Goal: Task Accomplishment & Management: Complete application form

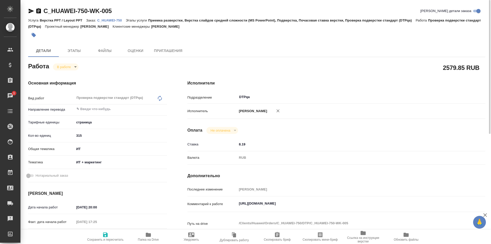
click at [30, 12] on icon "button" at bounding box center [31, 11] width 5 height 5
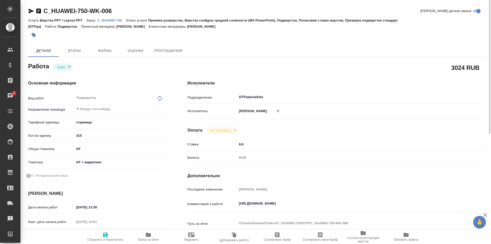
click at [30, 11] on icon "button" at bounding box center [31, 11] width 6 height 6
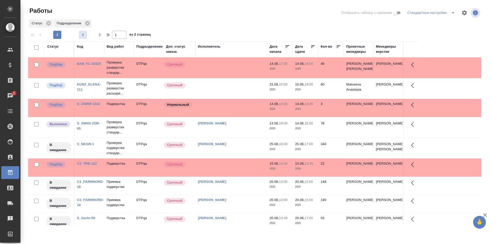
click at [84, 33] on span "2" at bounding box center [83, 34] width 8 height 5
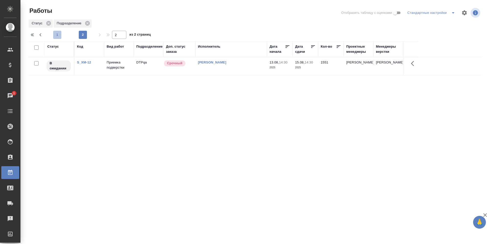
click at [56, 35] on span "1" at bounding box center [57, 34] width 8 height 5
type input "1"
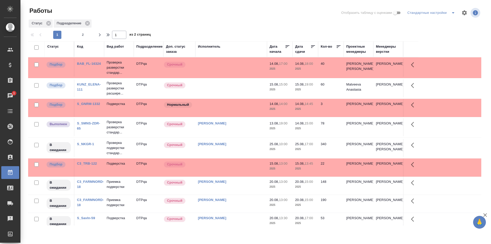
click at [243, 61] on div "Исмагилова Диана" at bounding box center [231, 61] width 66 height 0
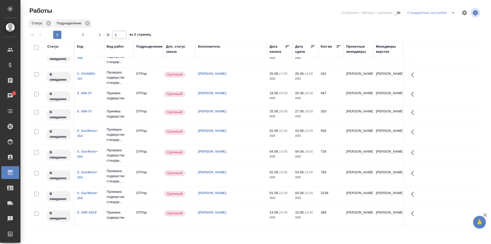
scroll to position [327, 0]
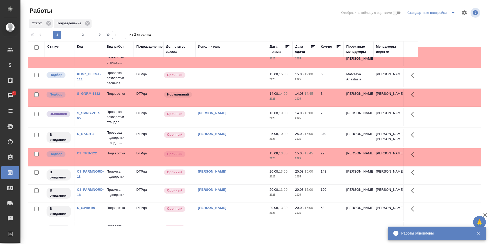
scroll to position [0, 0]
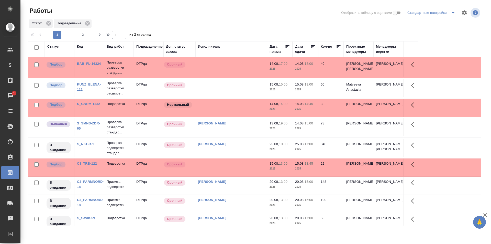
click at [231, 72] on td at bounding box center [231, 68] width 72 height 18
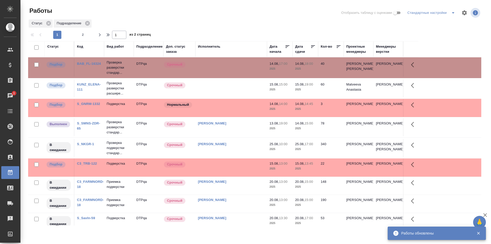
click at [240, 76] on td at bounding box center [231, 68] width 72 height 18
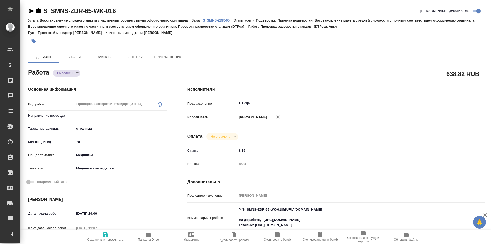
type textarea "x"
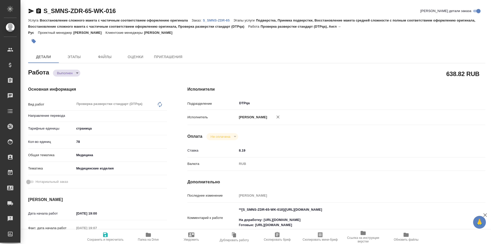
type textarea "x"
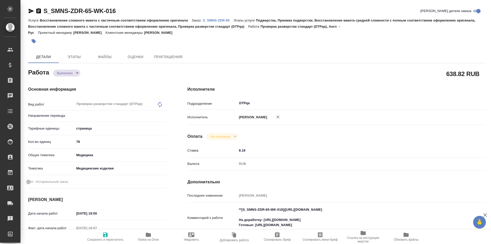
type textarea "x"
type input "англ-рус"
type textarea "x"
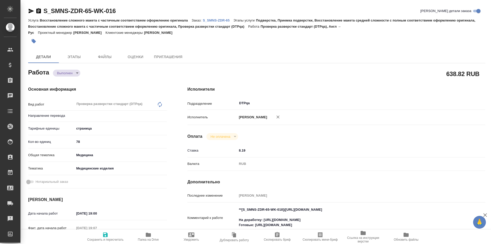
type textarea "x"
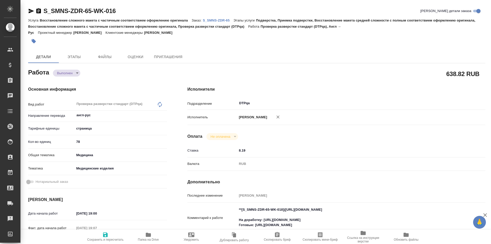
type textarea "x"
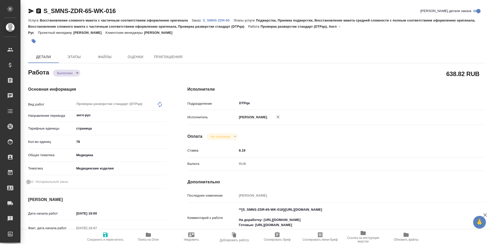
type textarea "x"
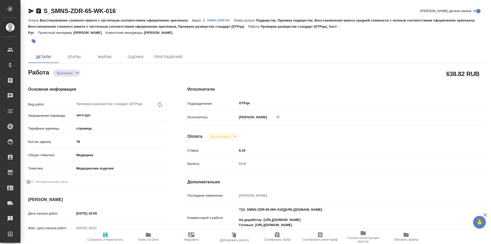
type textarea "x"
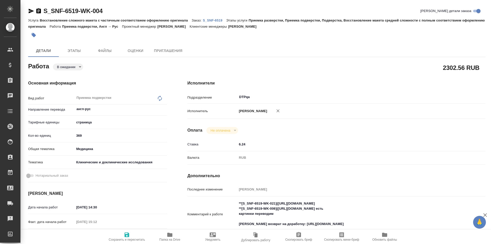
type textarea "x"
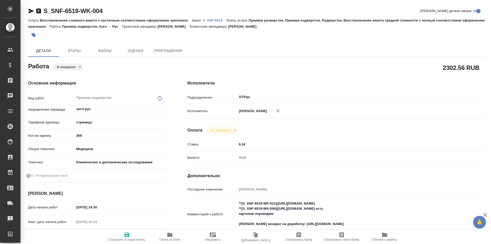
type textarea "x"
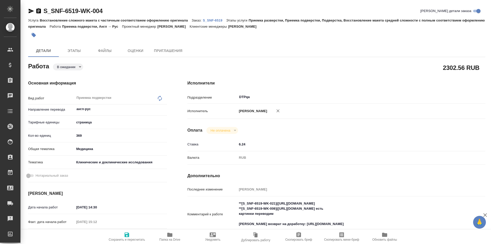
type textarea "x"
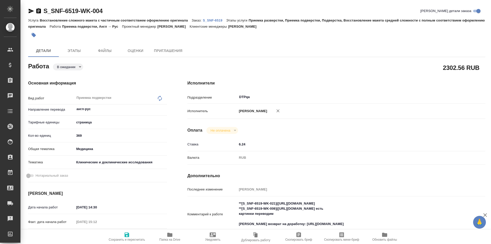
type textarea "x"
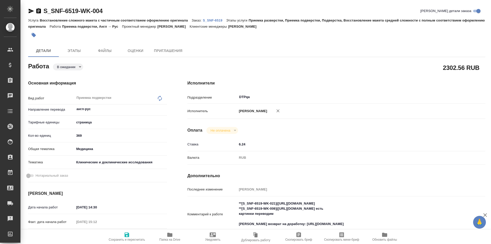
type textarea "x"
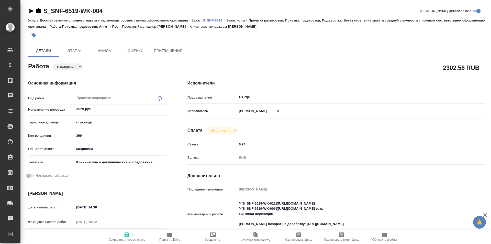
type textarea "x"
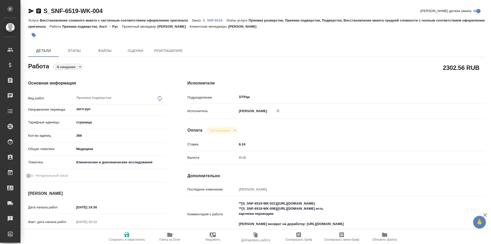
type textarea "x"
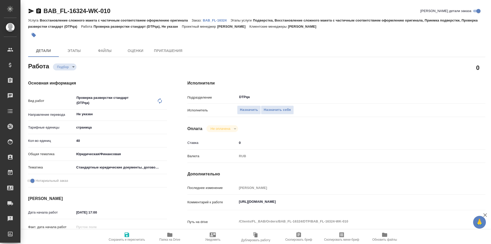
type textarea "x"
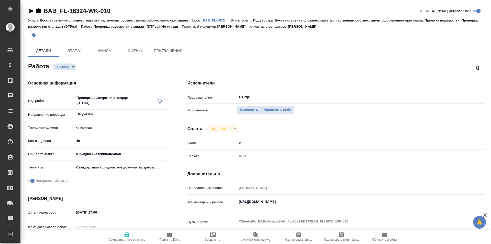
type textarea "x"
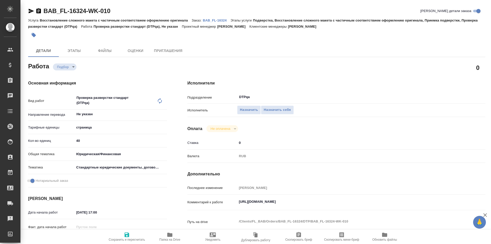
type textarea "x"
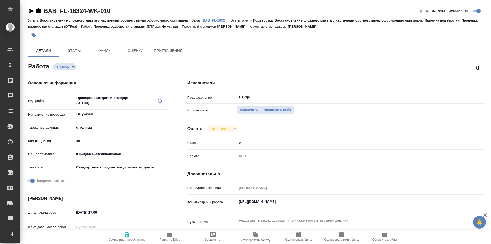
type textarea "x"
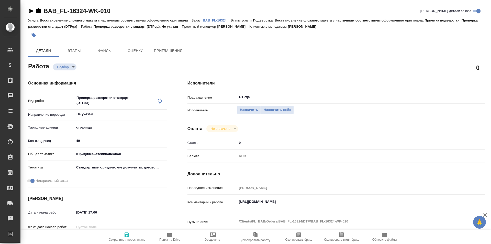
type textarea "x"
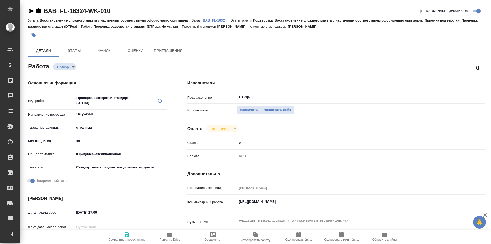
type textarea "x"
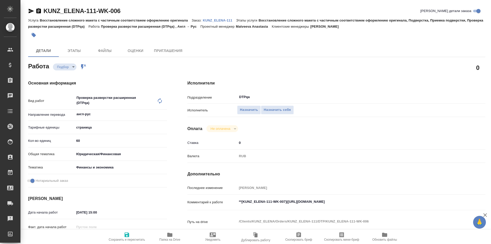
type textarea "x"
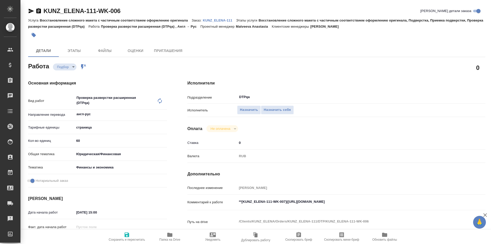
type textarea "x"
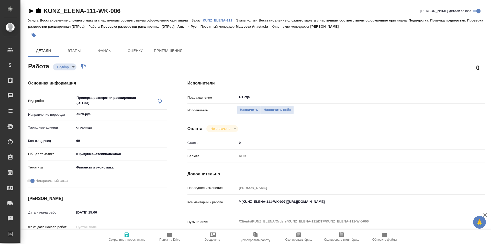
type textarea "x"
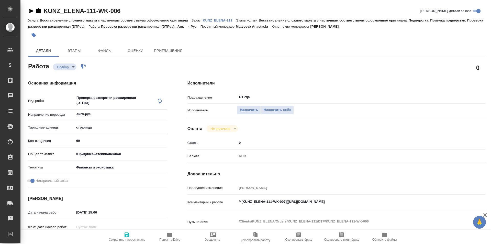
type textarea "x"
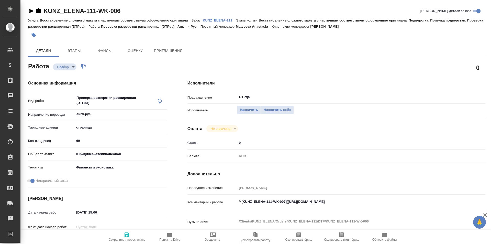
type textarea "x"
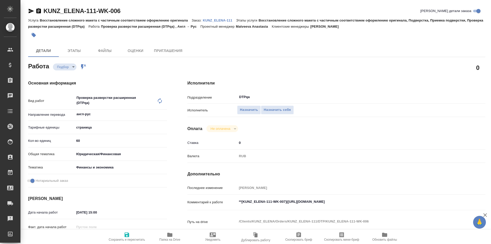
type textarea "x"
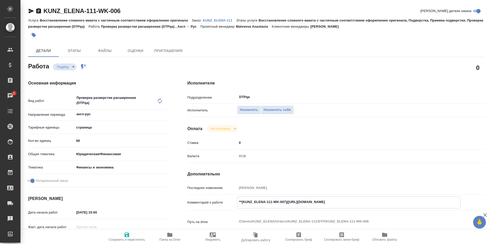
drag, startPoint x: 380, startPoint y: 200, endPoint x: 288, endPoint y: 202, distance: 91.8
click at [288, 202] on textarea "**[KUNZ_ELENA-111-WK-007](https://tera.awatera.com/Work/689c6f5720da60830fe039d…" at bounding box center [348, 201] width 223 height 9
type textarea "x"
click at [275, 111] on span "Назначить себя" at bounding box center [277, 110] width 27 height 6
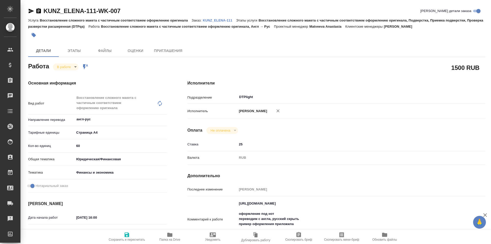
type textarea "x"
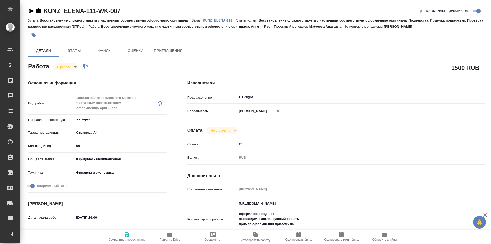
type textarea "x"
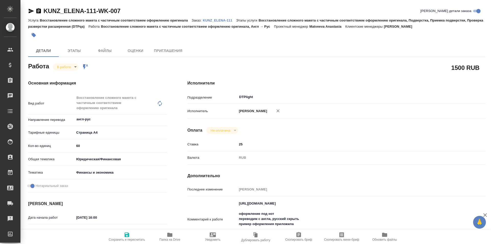
type textarea "x"
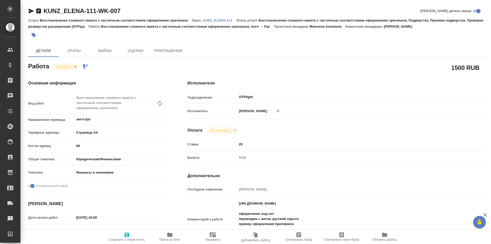
type textarea "x"
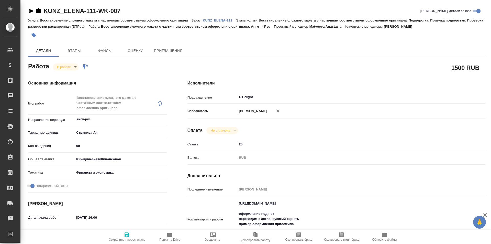
type textarea "x"
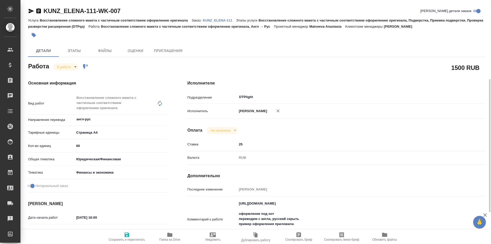
type textarea "x"
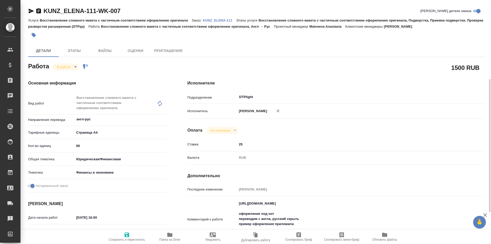
scroll to position [51, 0]
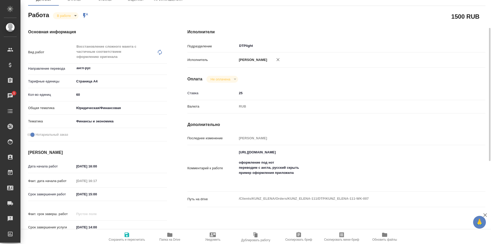
click at [169, 236] on icon "button" at bounding box center [169, 234] width 5 height 4
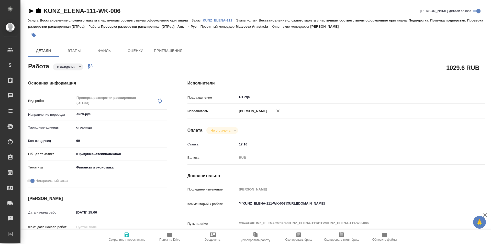
type textarea "x"
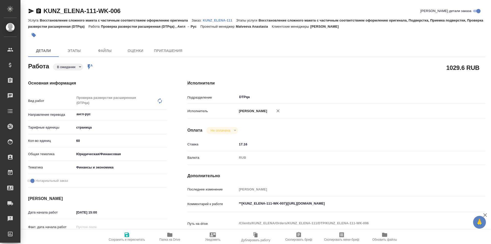
type textarea "x"
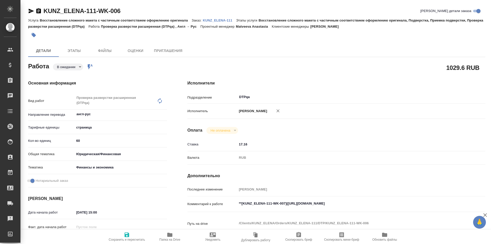
click at [126, 235] on icon "button" at bounding box center [127, 234] width 5 height 5
type textarea "x"
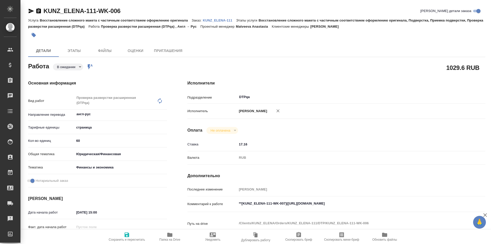
type textarea "x"
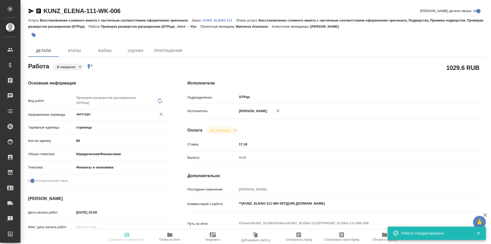
type textarea "x"
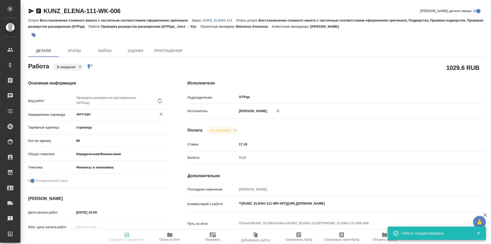
type input "pending"
type textarea "Проверка разверстки расширенная (DTPqa)"
type textarea "x"
type input "англ-рус"
type input "5a8b1489cc6b4906c91bfdb2"
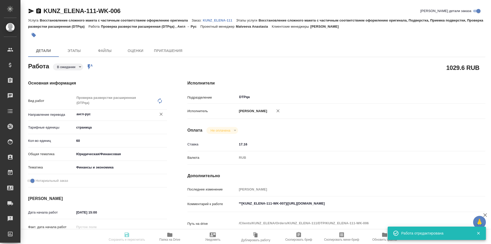
type input "60"
type input "yr-fn"
type input "5a8b8b956a9677013d343d3b"
checkbox input "true"
type input "15.08.2025 15:00"
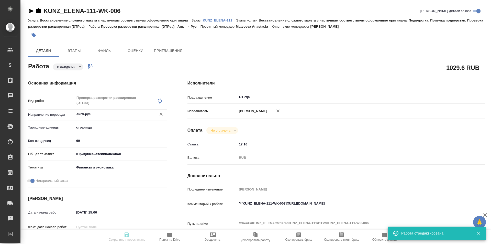
type input "15.08.2025 19:00"
type input "20.08.2025 14:00"
type input "DTPqa"
type input "notPayed"
type input "17.16"
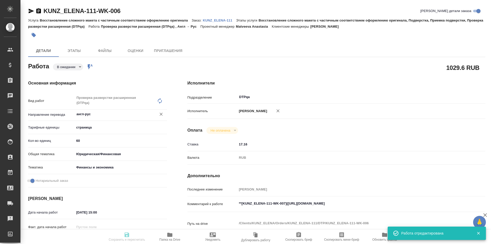
type input "RUB"
type input "[PERSON_NAME]"
type textarea "**[KUNZ_ELENA-111-WK-007](https://tera.awatera.com/Work/689c6f5720da60830fe039d…"
type textarea "x"
type textarea "/Clients/KUNZ_ELENA/Orders/KUNZ_ELENA-111/DTP/KUNZ_ELENA-111-WK-006"
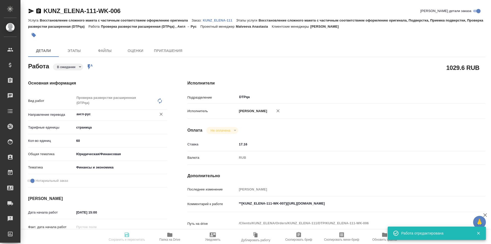
type textarea "x"
type input "KUNZ_ELENA-111"
type input "Восстановление сложного макета с частичным соответствием оформлению оригинала"
type input "Восстановление сложного макета с частичным соответствием оформлению оригинала, …"
type input "Веселова Юлия"
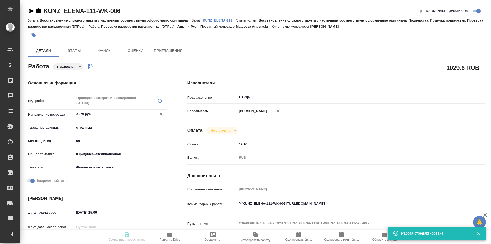
type input "[PERSON_NAME]"
type input "/Clients/KUNZ_ELENA/Orders/KUNZ_ELENA-111"
type textarea "x"
type textarea "верстка: под нот переводим все, что на английском, на русский Пожалуйста, на вс…"
type textarea "x"
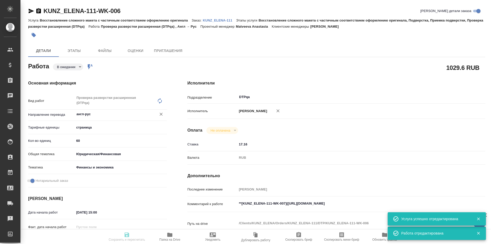
type textarea "x"
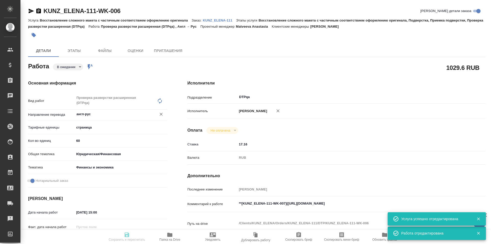
type textarea "x"
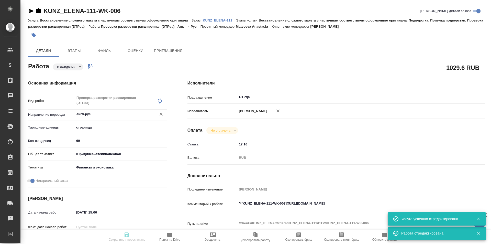
type textarea "x"
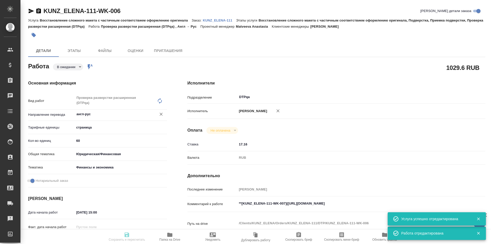
type textarea "x"
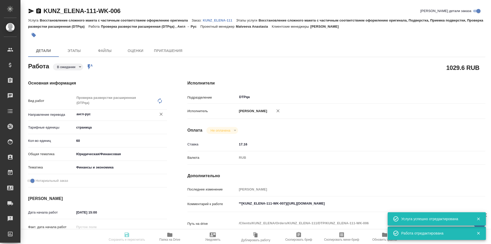
type textarea "x"
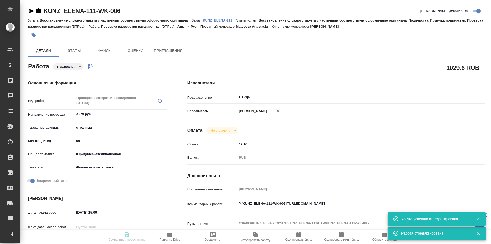
type textarea "x"
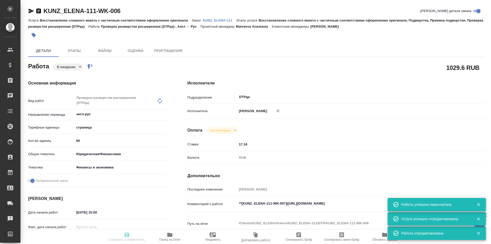
type input "pending"
type textarea "Проверка разверстки расширенная (DTPqa)"
type textarea "x"
type input "англ-рус"
type input "5a8b1489cc6b4906c91bfdb2"
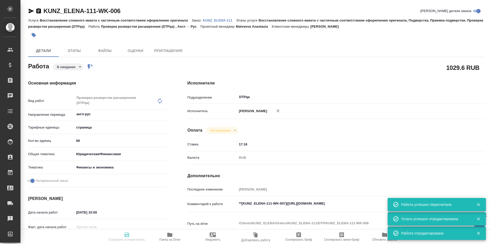
type input "60"
type input "yr-fn"
type input "5a8b8b956a9677013d343d3b"
checkbox input "true"
type input "15.08.2025 15:00"
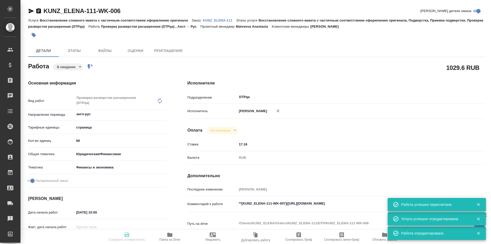
type input "15.08.2025 19:00"
type input "20.08.2025 14:00"
type input "DTPqa"
type input "notPayed"
type input "17.16"
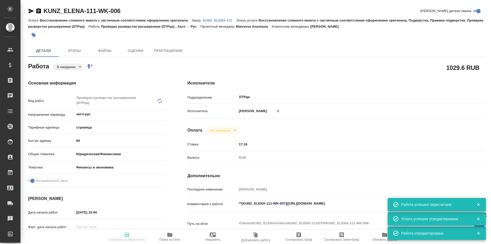
type input "RUB"
type input "[PERSON_NAME]"
type textarea "**[KUNZ_ELENA-111-WK-007](https://tera.awatera.com/Work/689c6f5720da60830fe039d…"
type textarea "x"
type textarea "/Clients/KUNZ_ELENA/Orders/KUNZ_ELENA-111/DTP/KUNZ_ELENA-111-WK-006"
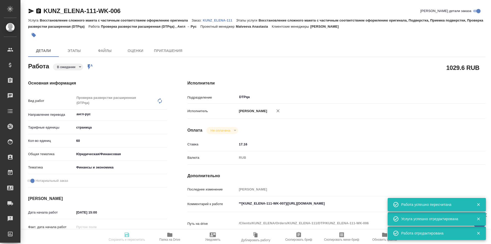
type textarea "x"
type input "KUNZ_ELENA-111"
type input "Восстановление сложного макета с частичным соответствием оформлению оригинала"
type input "Восстановление сложного макета с частичным соответствием оформлению оригинала, …"
type input "Веселова Юлия"
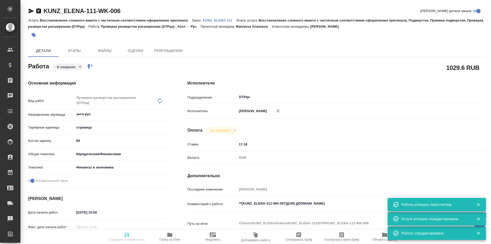
type input "[PERSON_NAME]"
type input "/Clients/KUNZ_ELENA/Orders/KUNZ_ELENA-111"
type textarea "x"
type textarea "верстка: под нот переводим все, что на английском, на русский Пожалуйста, на вс…"
type textarea "x"
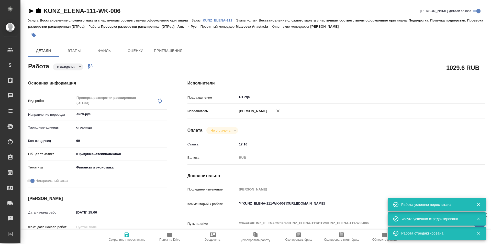
type textarea "x"
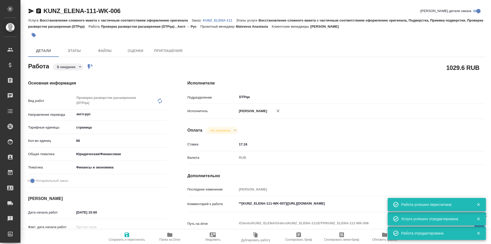
type textarea "x"
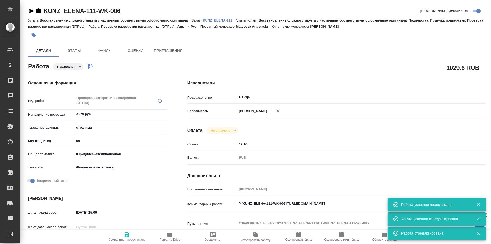
type textarea "x"
